Goal: Information Seeking & Learning: Learn about a topic

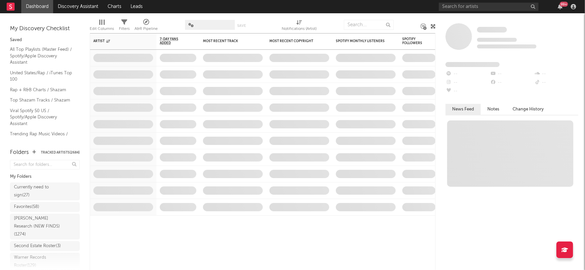
click at [55, 154] on div "Folders Tracked Artists ( 2684 )" at bounding box center [45, 153] width 70 height 12
click at [57, 151] on button "Tracked Artists ( 2684 )" at bounding box center [60, 152] width 39 height 3
click at [55, 152] on button "Tracked Artists ( 2684 )" at bounding box center [60, 152] width 39 height 3
click at [47, 193] on div "Currently need to sign ( 27 )" at bounding box center [37, 192] width 47 height 16
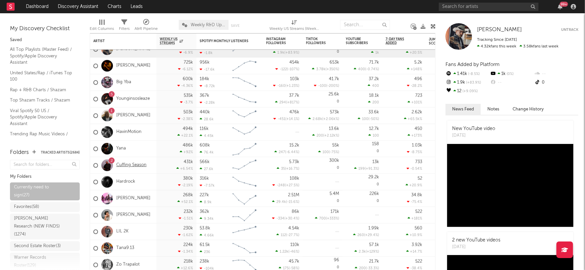
click at [129, 167] on link "Cuffing Season" at bounding box center [131, 166] width 30 height 6
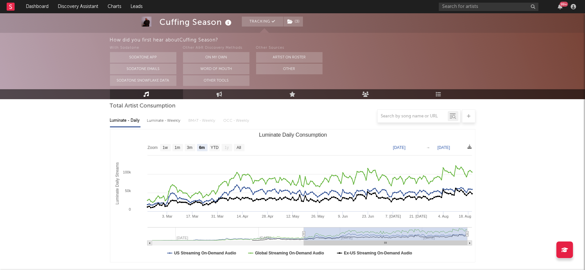
scroll to position [55, 0]
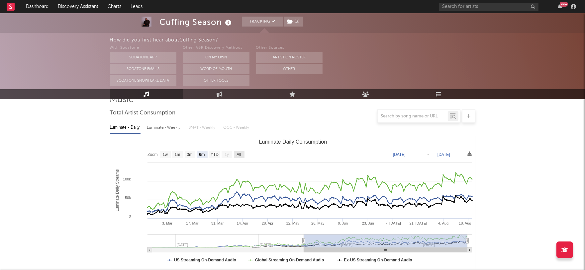
click at [242, 154] on rect "Luminate Daily Consumption" at bounding box center [239, 154] width 11 height 7
select select "All"
type input "[DATE]"
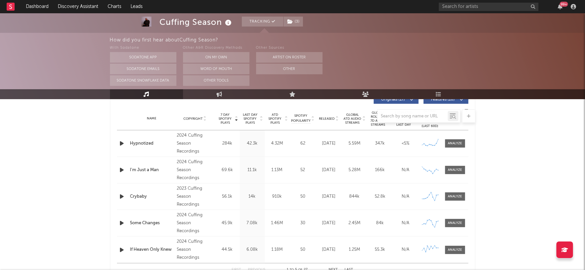
scroll to position [239, 0]
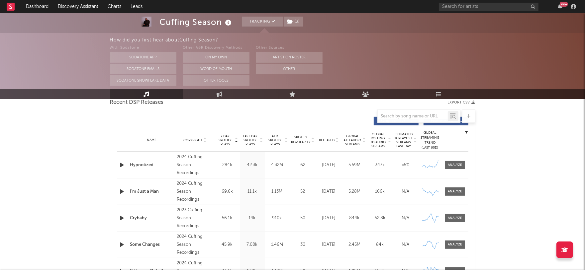
click at [226, 141] on span "7 Day Spotify Plays" at bounding box center [225, 140] width 18 height 12
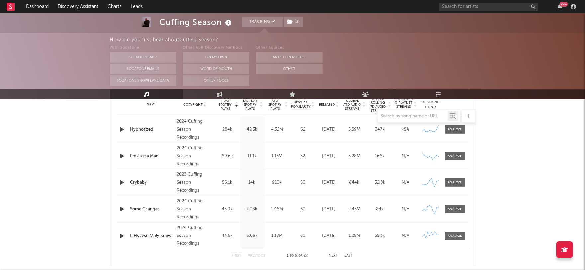
scroll to position [276, 0]
click at [333, 253] on button "Next" at bounding box center [333, 255] width 9 height 4
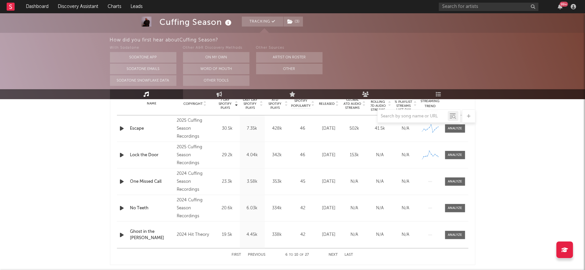
click at [333, 253] on button "Next" at bounding box center [333, 255] width 9 height 4
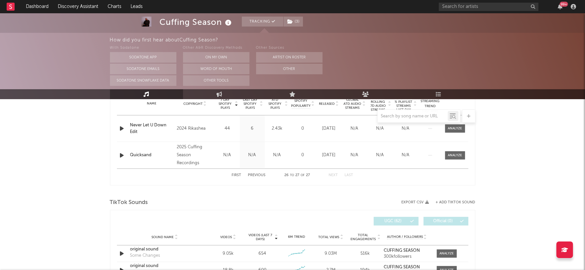
click at [141, 155] on div "Quicksand" at bounding box center [151, 155] width 43 height 7
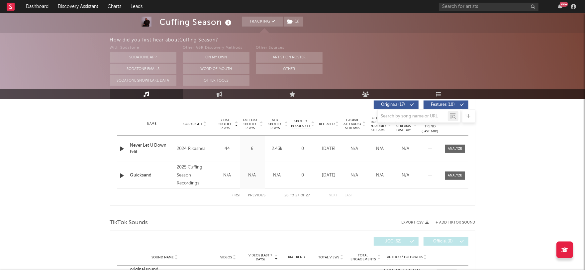
scroll to position [257, 0]
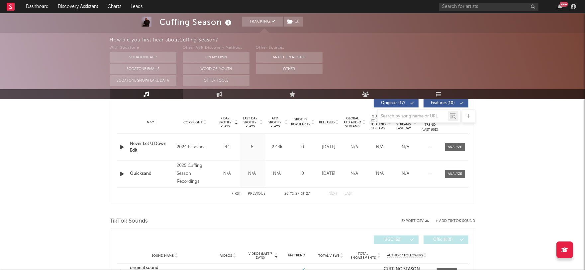
click at [164, 176] on div "Quicksand" at bounding box center [151, 174] width 43 height 7
click at [461, 175] on div at bounding box center [454, 174] width 14 height 5
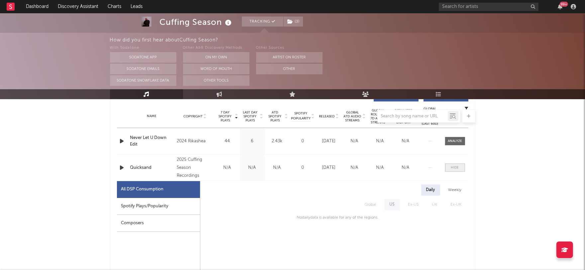
scroll to position [263, 0]
